Goal: Check status: Check status

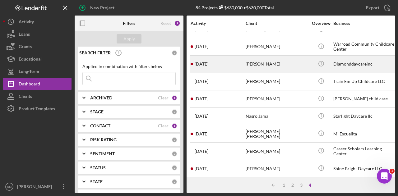
scroll to position [16, 0]
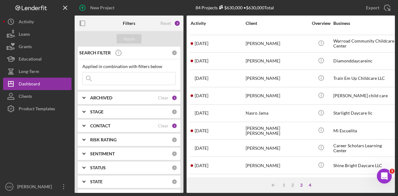
click at [303, 186] on div "3" at bounding box center [301, 185] width 9 height 5
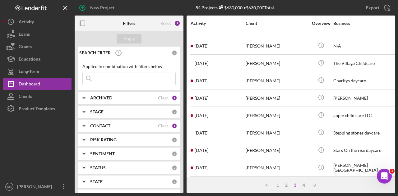
scroll to position [293, 0]
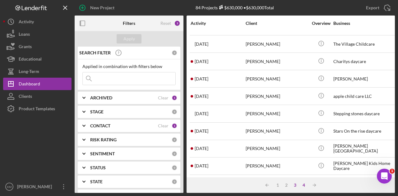
click at [303, 185] on div "4" at bounding box center [304, 185] width 9 height 5
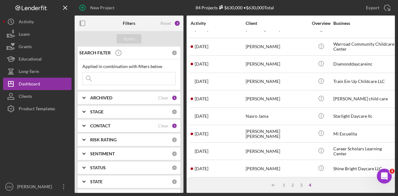
scroll to position [16, 0]
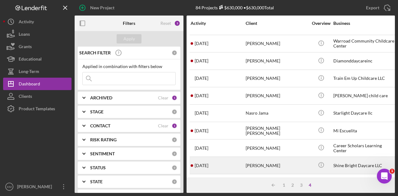
click at [304, 166] on div "[PERSON_NAME]" at bounding box center [277, 165] width 62 height 16
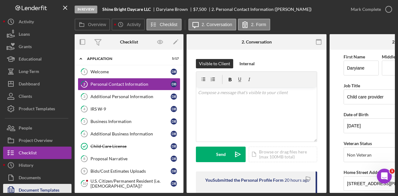
click at [39, 190] on div "Document Templates" at bounding box center [39, 191] width 41 height 14
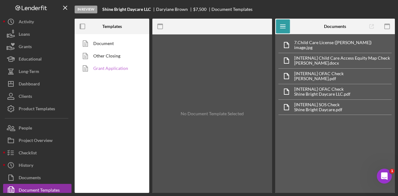
click at [106, 67] on link "Grant Application" at bounding box center [110, 68] width 65 height 12
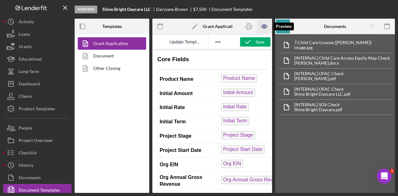
click at [261, 28] on icon "button" at bounding box center [264, 27] width 14 height 14
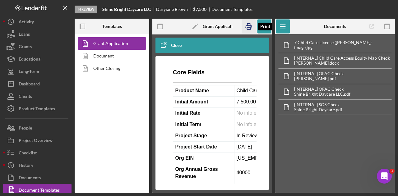
click at [253, 29] on icon "button" at bounding box center [249, 27] width 14 height 14
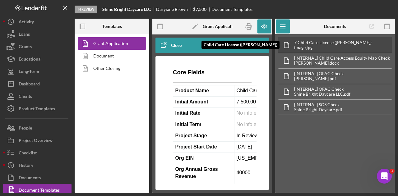
click at [321, 43] on div "7. Child Care License ([PERSON_NAME])" at bounding box center [332, 42] width 77 height 5
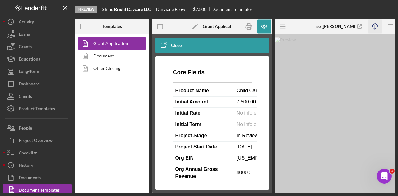
click at [377, 26] on icon "Icon/Download" at bounding box center [375, 27] width 14 height 14
click at [283, 27] on icon "Icon/Menu" at bounding box center [283, 27] width 14 height 14
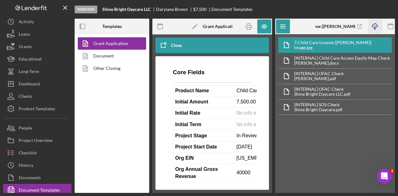
drag, startPoint x: 387, startPoint y: 155, endPoint x: 387, endPoint y: 148, distance: 6.9
click at [387, 155] on div "7. Child Care License ([PERSON_NAME]) image.jpg [INTERNAL] Child Care Access Eq…" at bounding box center [335, 113] width 120 height 159
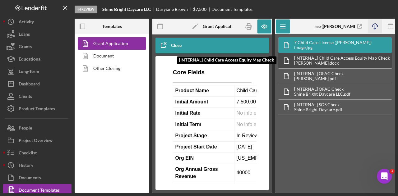
click at [372, 59] on div "[INTERNAL] Child Care Access Equity Map Check" at bounding box center [342, 58] width 96 height 5
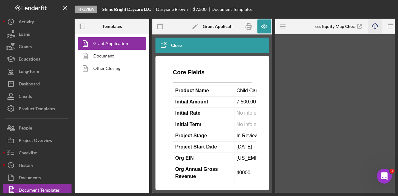
click at [376, 27] on icon "Icon/Download" at bounding box center [375, 27] width 14 height 14
click at [283, 27] on icon "Icon/Menu" at bounding box center [283, 27] width 14 height 14
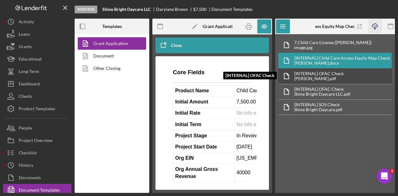
click at [327, 74] on div "[INTERNAL] OFAC Check" at bounding box center [318, 73] width 49 height 5
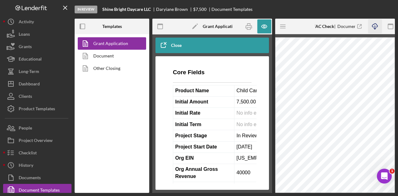
drag, startPoint x: 376, startPoint y: 22, endPoint x: 279, endPoint y: 31, distance: 97.5
click at [376, 22] on icon "Icon/Download" at bounding box center [375, 27] width 14 height 14
click at [284, 24] on icon "Icon/Menu" at bounding box center [283, 27] width 14 height 14
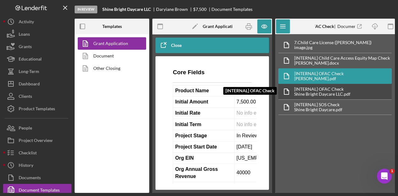
click at [336, 86] on div "[INTERNAL] OFAC Check [INTERNAL] OFAC Check Shine Bright Daycare LLC.pdf" at bounding box center [336, 92] width 114 height 16
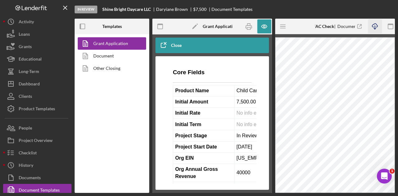
click at [374, 24] on icon "Icon/Download" at bounding box center [375, 27] width 14 height 14
drag, startPoint x: 283, startPoint y: 26, endPoint x: 287, endPoint y: 34, distance: 8.5
click at [283, 26] on line "button" at bounding box center [282, 26] width 5 height 0
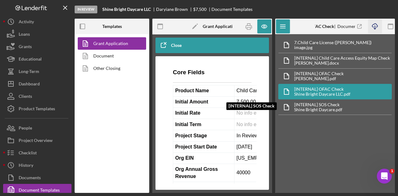
drag, startPoint x: 322, startPoint y: 107, endPoint x: 355, endPoint y: 45, distance: 69.3
click at [322, 107] on div "Shine Bright Daycare.pdf" at bounding box center [318, 109] width 48 height 5
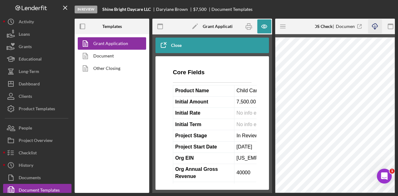
click at [374, 26] on icon "Icon/Download" at bounding box center [375, 27] width 14 height 14
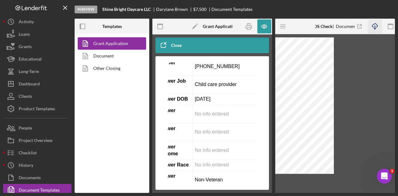
scroll to position [591, 39]
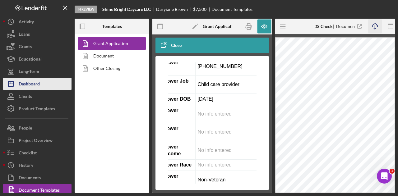
click at [40, 86] on button "Icon/Dashboard Dashboard" at bounding box center [37, 84] width 68 height 12
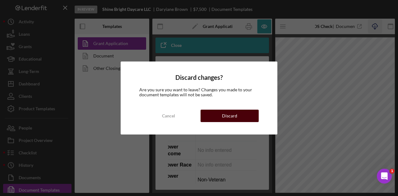
click at [239, 119] on button "Discard" at bounding box center [230, 116] width 58 height 12
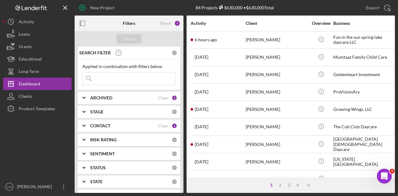
click at [106, 82] on input at bounding box center [129, 79] width 93 height 12
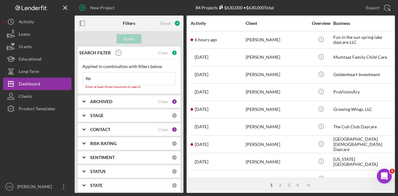
type input "[PERSON_NAME]"
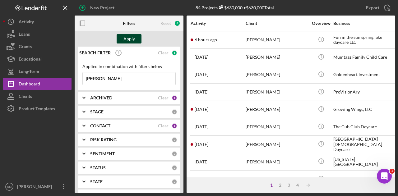
click at [132, 39] on div "Apply" at bounding box center [130, 38] width 12 height 9
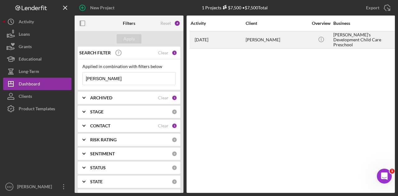
click at [283, 48] on td "[PERSON_NAME]" at bounding box center [278, 39] width 64 height 17
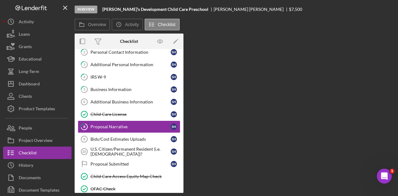
scroll to position [35, 0]
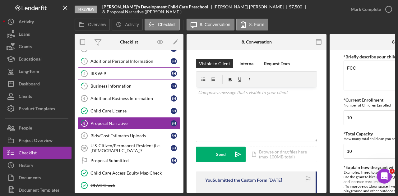
click at [145, 68] on link "4 IRS W-9 S H" at bounding box center [129, 74] width 103 height 12
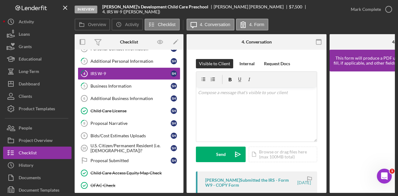
scroll to position [93, 0]
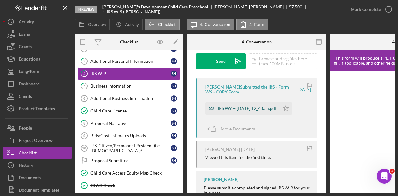
click at [247, 108] on div "IRS W9 -- [DATE] 12_48am.pdf" at bounding box center [247, 108] width 59 height 5
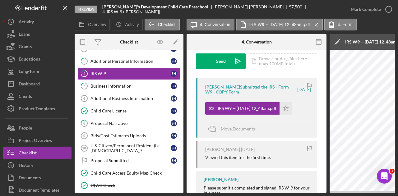
drag, startPoint x: 245, startPoint y: 193, endPoint x: 260, endPoint y: 193, distance: 14.9
click at [260, 193] on div "In Review [PERSON_NAME]'s Development Child Care Preschool [PERSON_NAME] $7,500…" at bounding box center [199, 98] width 398 height 196
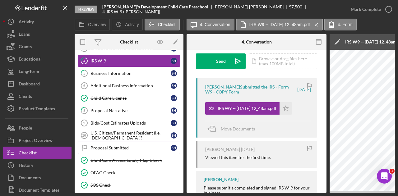
scroll to position [4, 0]
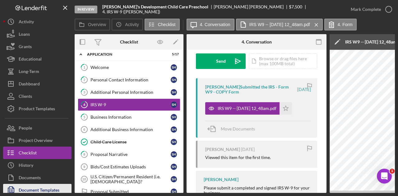
click at [40, 190] on div "Document Templates" at bounding box center [39, 191] width 41 height 14
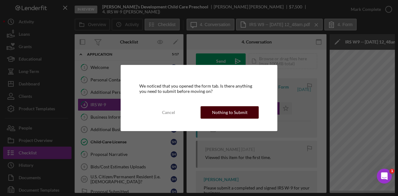
click at [214, 112] on div "Nothing to Submit" at bounding box center [229, 112] width 35 height 12
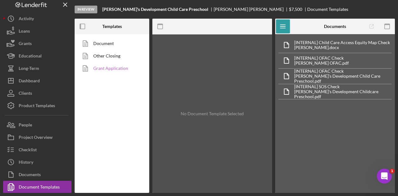
click at [98, 72] on link "Grant Application" at bounding box center [110, 68] width 65 height 12
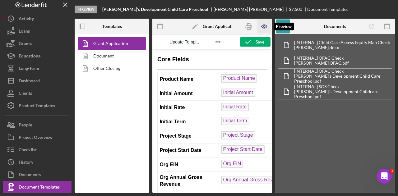
click at [264, 27] on icon "button" at bounding box center [265, 27] width 2 height 2
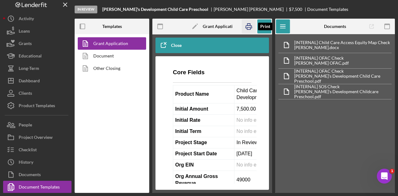
click at [252, 26] on icon "button" at bounding box center [249, 27] width 14 height 14
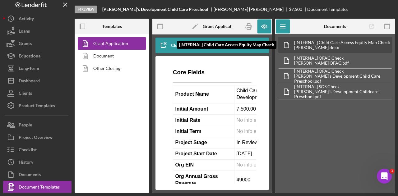
click at [345, 38] on div "[INTERNAL] Child Care Access Equity Map Check [INTERNAL] Child Care Access Equi…" at bounding box center [336, 45] width 114 height 16
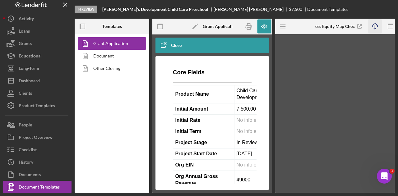
click at [375, 30] on icon "Icon/Download" at bounding box center [375, 27] width 14 height 14
click at [283, 22] on icon "Icon/Menu" at bounding box center [283, 27] width 14 height 14
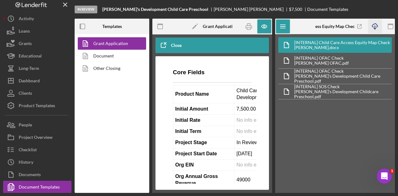
click at [384, 155] on div "[INTERNAL] Child Care Access Equity Map Check [PERSON_NAME].docx [INTERNAL] OFA…" at bounding box center [335, 113] width 120 height 159
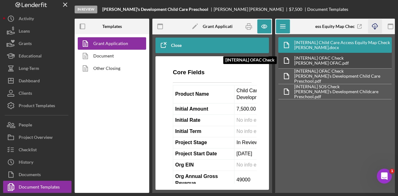
click at [344, 64] on div "[INTERNAL] OFAC Check [INTERNAL] OFAC Check [PERSON_NAME] OFAC.pdf" at bounding box center [336, 61] width 114 height 16
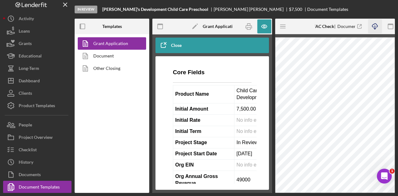
click at [375, 25] on icon "Icon/Download" at bounding box center [375, 27] width 14 height 14
click at [285, 28] on icon "Icon/Menu" at bounding box center [283, 27] width 14 height 14
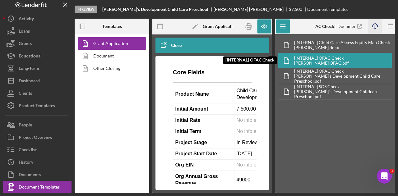
click at [342, 68] on div "[INTERNAL] OFAC Check [INTERNAL] OFAC Check [PERSON_NAME] OFAC.pdf" at bounding box center [336, 61] width 114 height 16
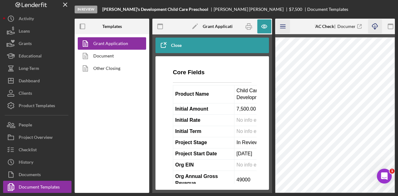
click at [286, 28] on icon "Icon/Menu" at bounding box center [283, 27] width 14 height 14
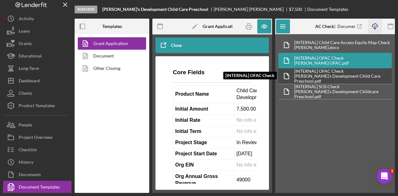
click at [330, 76] on div "[PERSON_NAME]'s Development Child Care Preschool.pdf" at bounding box center [342, 79] width 97 height 10
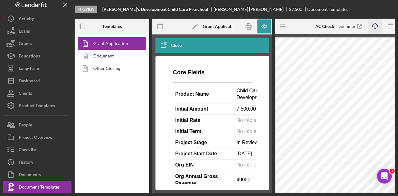
click at [376, 30] on icon "Icon/Download" at bounding box center [375, 27] width 14 height 14
drag, startPoint x: 282, startPoint y: 26, endPoint x: 291, endPoint y: 42, distance: 18.3
click at [282, 26] on icon "Icon/Menu" at bounding box center [283, 27] width 14 height 14
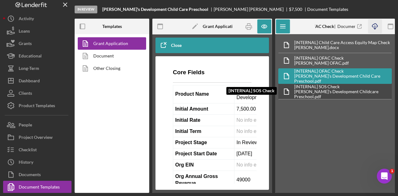
click at [320, 92] on div "[PERSON_NAME]'s Development Childcare Preschool.pdf" at bounding box center [342, 94] width 97 height 10
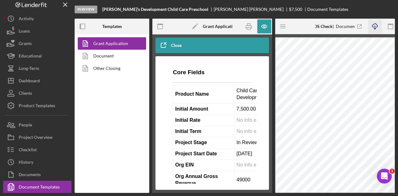
click at [376, 25] on icon "Icon/Download" at bounding box center [375, 27] width 14 height 14
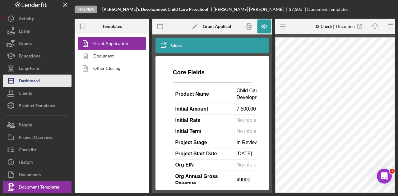
click at [53, 81] on button "Icon/Dashboard Dashboard" at bounding box center [37, 81] width 68 height 12
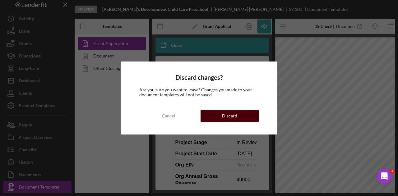
click at [222, 113] on button "Discard" at bounding box center [230, 116] width 58 height 12
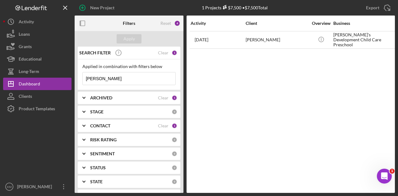
click at [113, 69] on div "Applied in combination with filters below" at bounding box center [128, 66] width 93 height 5
click at [112, 80] on input "[PERSON_NAME]" at bounding box center [129, 79] width 93 height 12
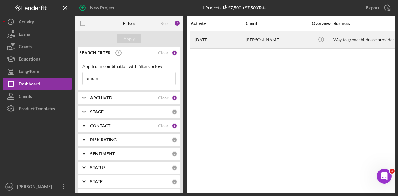
type input "amran"
click at [253, 36] on div "[PERSON_NAME]" at bounding box center [277, 40] width 62 height 16
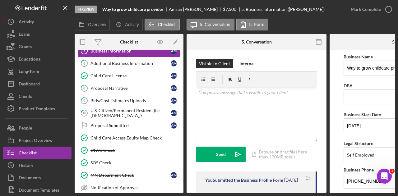
scroll to position [23, 0]
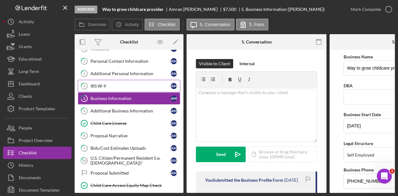
click at [127, 91] on link "4 IRS W-9 A M" at bounding box center [129, 86] width 103 height 12
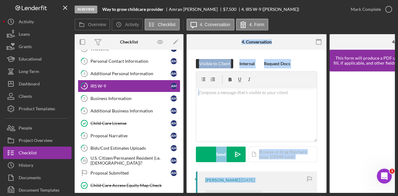
drag, startPoint x: 141, startPoint y: 194, endPoint x: 205, endPoint y: 194, distance: 64.1
click at [205, 194] on div "In Review Way to grow childcare provider [PERSON_NAME] $7,500 $7,500 4. IRS W-9…" at bounding box center [199, 98] width 398 height 196
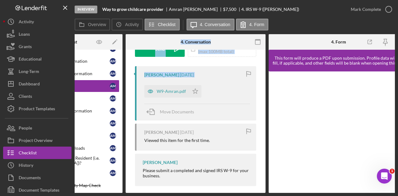
scroll to position [112, 0]
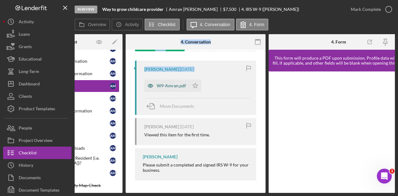
click at [159, 83] on div "W9-Amran.pdf" at bounding box center [171, 85] width 29 height 5
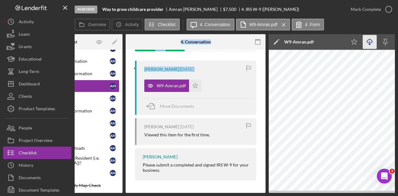
click at [370, 47] on icon "Icon/Download" at bounding box center [370, 42] width 14 height 14
click at [218, 110] on div "Move Documents" at bounding box center [197, 106] width 106 height 17
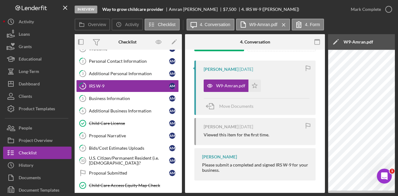
scroll to position [0, 0]
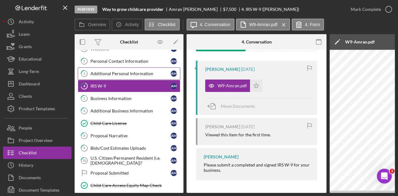
click at [129, 73] on div "Additional Personal Information" at bounding box center [131, 73] width 80 height 5
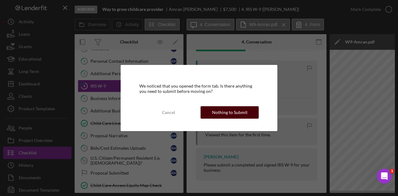
click at [224, 115] on div "Nothing to Submit" at bounding box center [229, 112] width 35 height 12
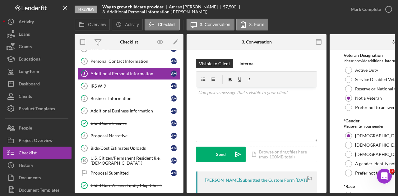
click at [121, 86] on div "IRS W-9" at bounding box center [131, 86] width 80 height 5
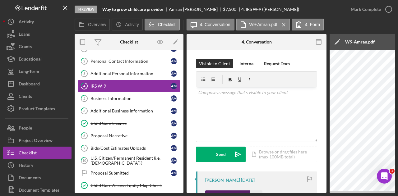
click at [226, 191] on div "W9-Amran.pdf" at bounding box center [227, 197] width 45 height 12
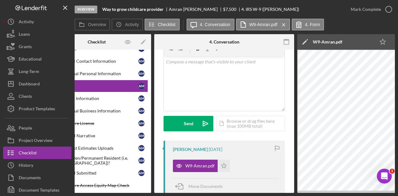
scroll to position [19, 0]
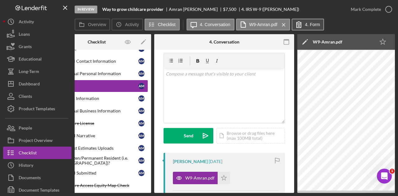
click at [302, 22] on icon at bounding box center [299, 25] width 16 height 16
drag, startPoint x: 264, startPoint y: 193, endPoint x: 273, endPoint y: 193, distance: 9.0
click at [273, 193] on div "In Review Way to grow childcare provider [PERSON_NAME] $7,500 $7,500 4. IRS W-9…" at bounding box center [199, 98] width 398 height 196
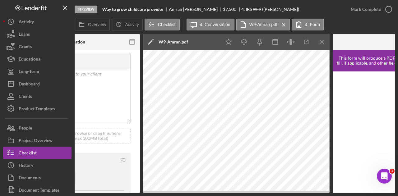
scroll to position [0, 265]
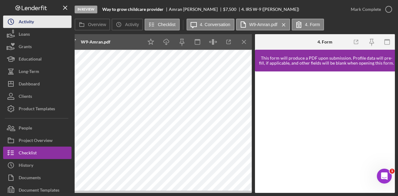
click at [19, 20] on div "Activity" at bounding box center [26, 23] width 15 height 14
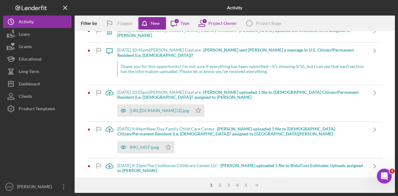
scroll to position [156, 0]
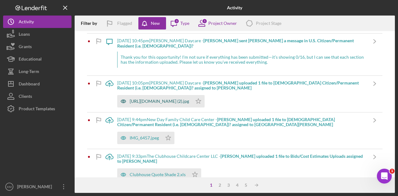
click at [158, 99] on div "[URL][DOMAIN_NAME] (2).jpg" at bounding box center [159, 101] width 59 height 5
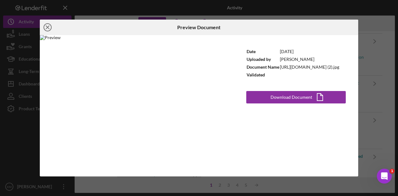
click at [51, 27] on circle at bounding box center [47, 27] width 7 height 7
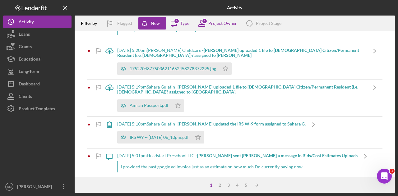
scroll to position [622, 0]
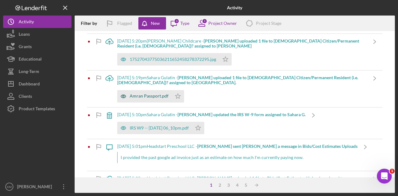
click at [143, 94] on div "Amran Passport.pdf" at bounding box center [149, 96] width 39 height 5
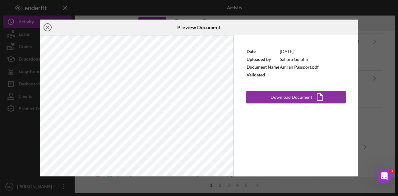
click at [49, 27] on icon "Icon/Close" at bounding box center [48, 28] width 16 height 16
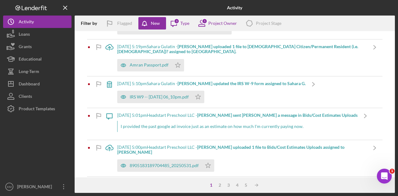
scroll to position [685, 0]
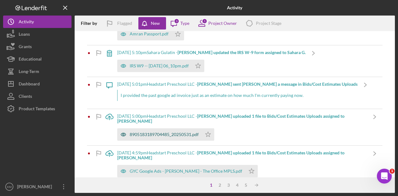
click at [178, 132] on div "8905183189704485_20250531.pdf" at bounding box center [164, 134] width 69 height 5
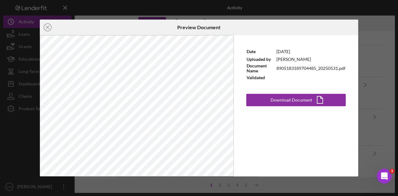
click at [365, 34] on div "Icon/Close Preview Document Date [DATE] Uploaded by [PERSON_NAME] Document Name…" at bounding box center [199, 98] width 398 height 196
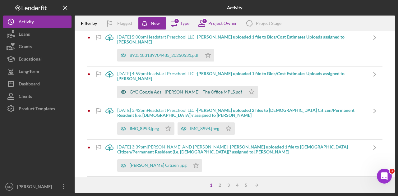
scroll to position [778, 0]
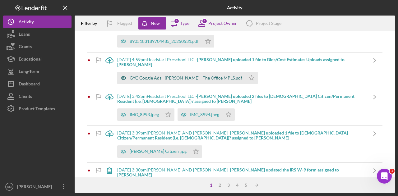
click at [182, 72] on div "GYC Google Ads - [PERSON_NAME] - The Office MPLS.pdf" at bounding box center [181, 78] width 128 height 12
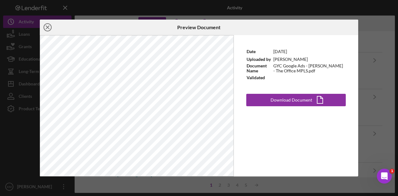
click at [42, 28] on icon "Icon/Close" at bounding box center [48, 28] width 16 height 16
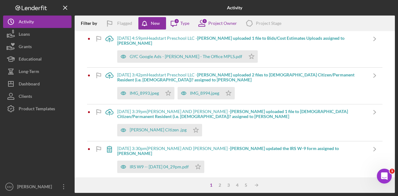
scroll to position [809, 0]
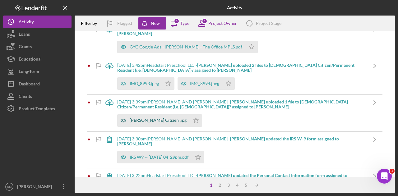
click at [138, 115] on div "[PERSON_NAME] Citizen .jpg" at bounding box center [153, 121] width 73 height 12
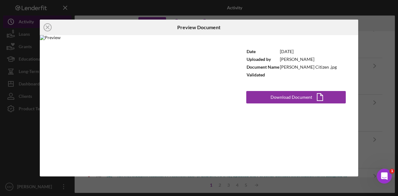
click at [47, 25] on icon "Icon/Close" at bounding box center [48, 28] width 16 height 16
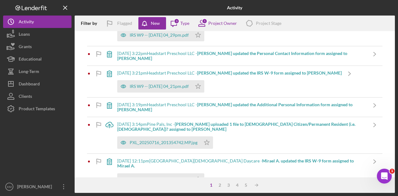
scroll to position [934, 0]
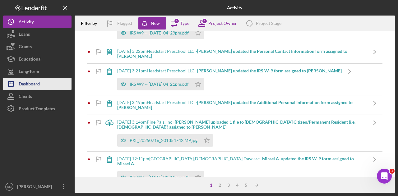
click at [48, 81] on button "Icon/Dashboard Dashboard" at bounding box center [37, 84] width 68 height 12
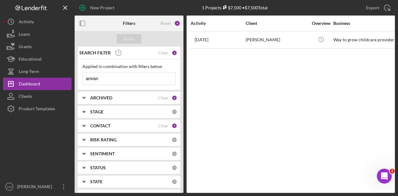
click at [134, 74] on input "amran" at bounding box center [129, 79] width 93 height 12
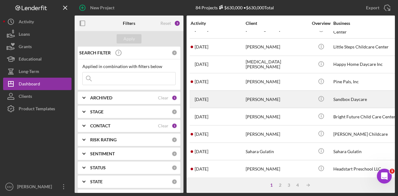
scroll to position [249, 0]
